Goal: Information Seeking & Learning: Learn about a topic

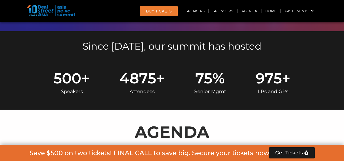
scroll to position [204, 0]
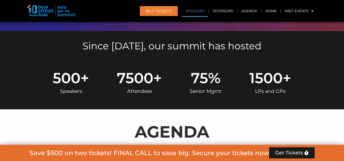
click at [196, 11] on link "Speakers" at bounding box center [195, 11] width 26 height 12
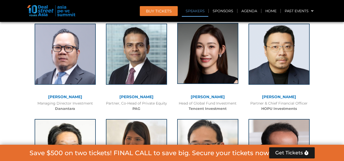
scroll to position [629, 0]
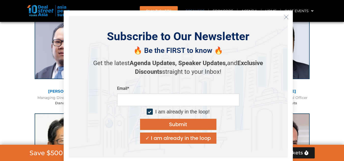
click at [285, 16] on icon "Close" at bounding box center [286, 17] width 5 height 5
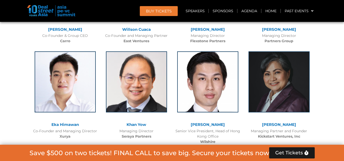
scroll to position [1241, 0]
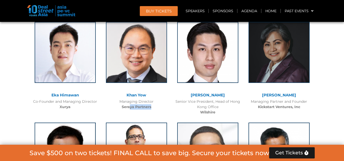
drag, startPoint x: 155, startPoint y: 107, endPoint x: 130, endPoint y: 109, distance: 24.7
click at [130, 109] on div "Managing Director Seraya Partners" at bounding box center [136, 104] width 66 height 11
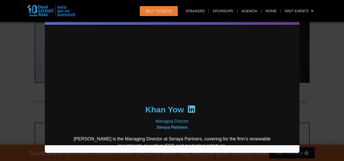
scroll to position [0, 0]
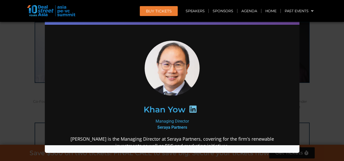
click at [314, 86] on div "Speaker Profile ×" at bounding box center [172, 80] width 344 height 161
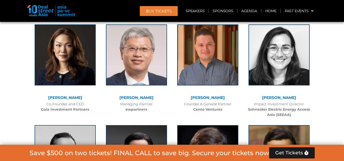
scroll to position [1445, 0]
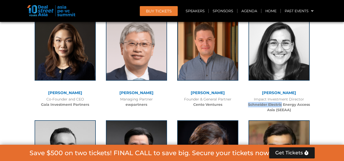
drag, startPoint x: 249, startPoint y: 106, endPoint x: 282, endPoint y: 105, distance: 33.1
click at [282, 105] on b "Schneider Electric Energy Access Asia (SEEAA)" at bounding box center [279, 107] width 62 height 10
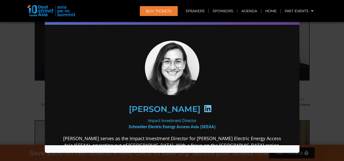
scroll to position [0, 0]
drag, startPoint x: 127, startPoint y: 126, endPoint x: 160, endPoint y: 124, distance: 32.9
click at [160, 124] on b "Schneider Electric Energy Access Asia (SEEAA)" at bounding box center [171, 126] width 87 height 5
copy b "Schneider Electric"
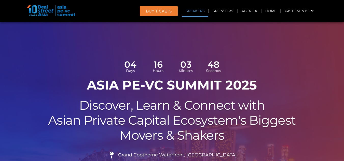
click at [198, 14] on link "Speakers" at bounding box center [195, 11] width 26 height 12
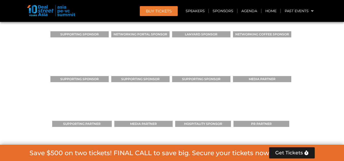
scroll to position [4018, 0]
